Goal: Transaction & Acquisition: Purchase product/service

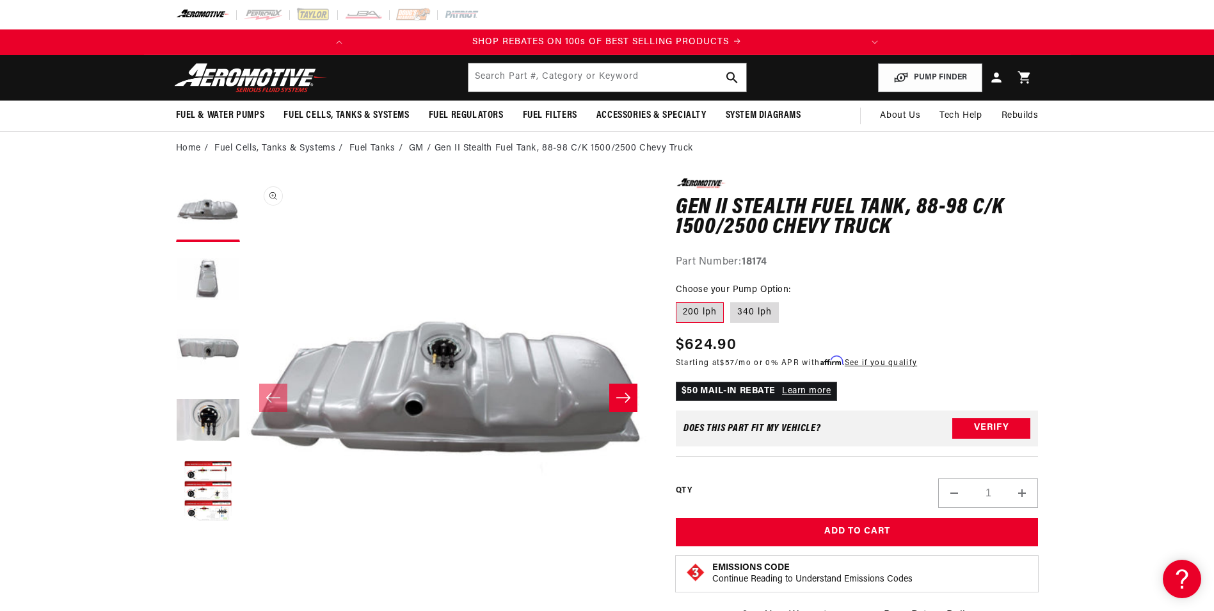
click at [246, 582] on button "Open media 1 in modal" at bounding box center [246, 582] width 0 height 0
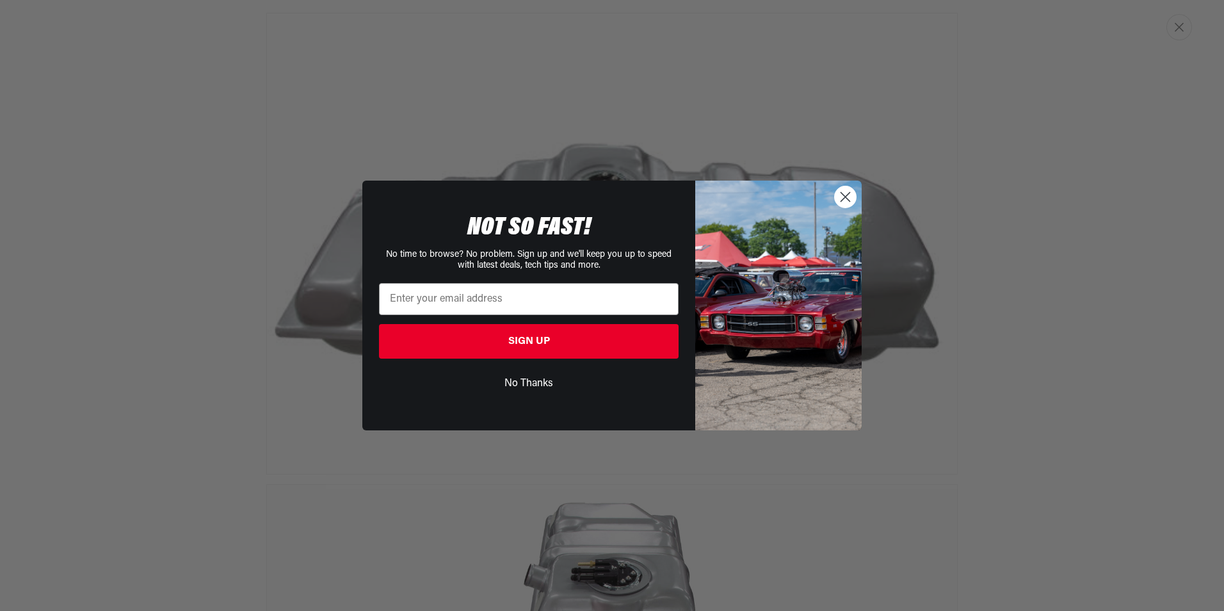
scroll to position [0, 506]
click at [847, 197] on circle "Close dialog" at bounding box center [845, 196] width 21 height 21
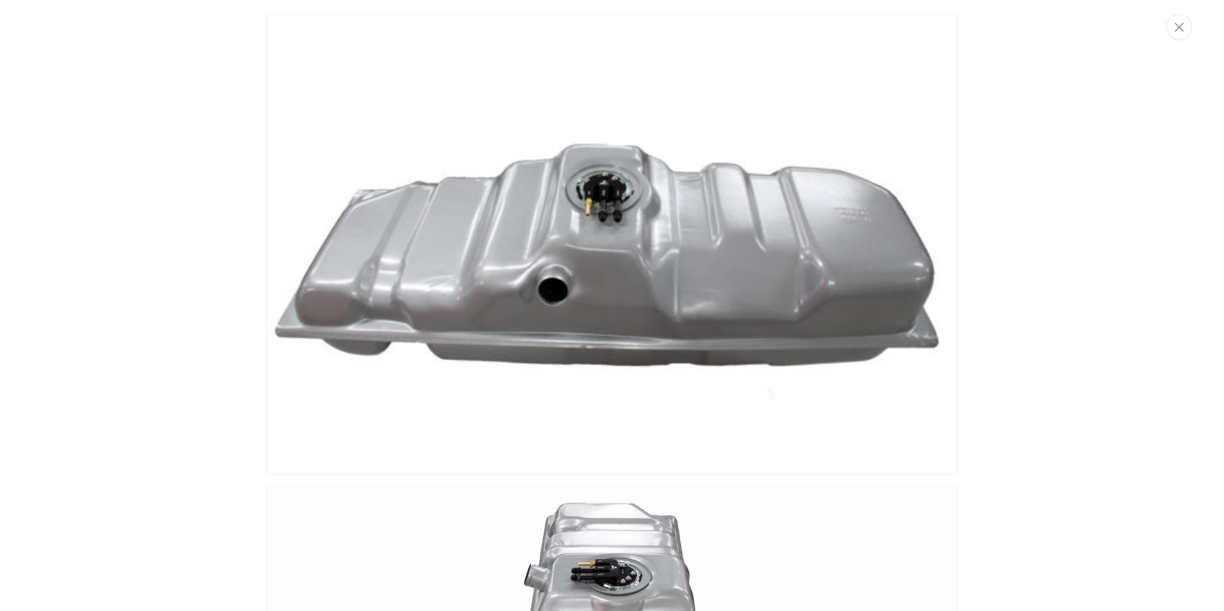
scroll to position [0, 0]
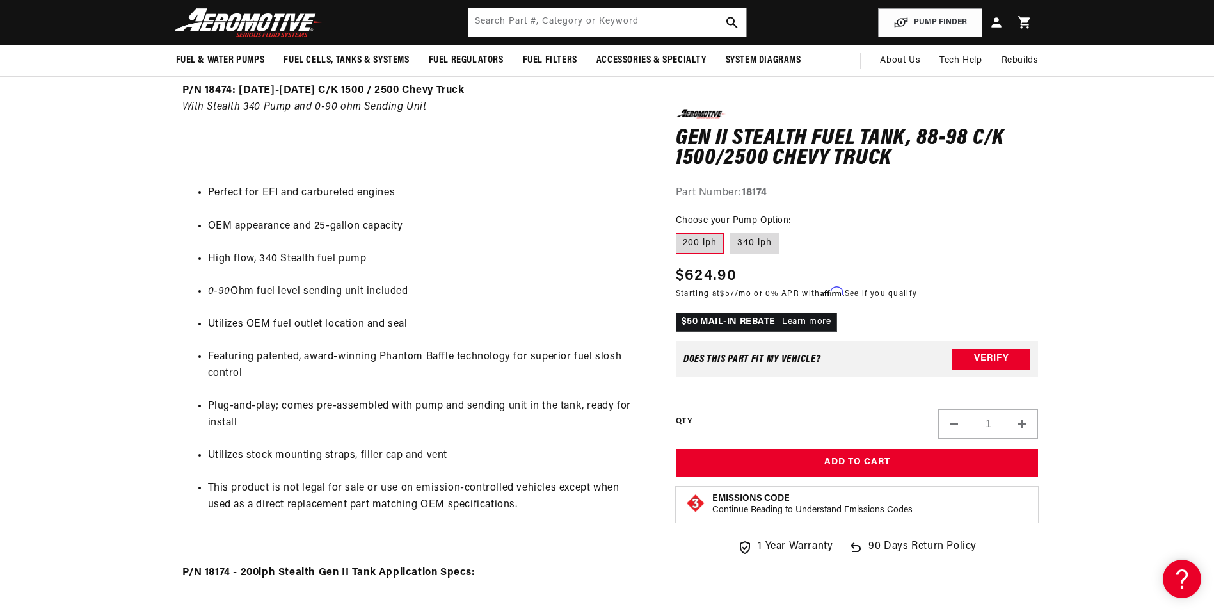
scroll to position [0, 506]
